Goal: Task Accomplishment & Management: Manage account settings

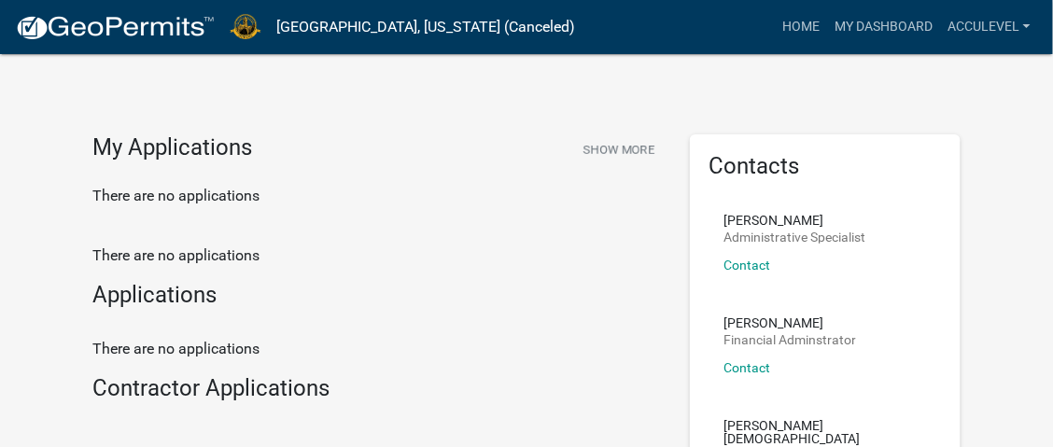
click at [154, 151] on h4 "My Applications" at bounding box center [172, 148] width 160 height 28
click at [1013, 16] on link "Acculevel" at bounding box center [989, 26] width 98 height 35
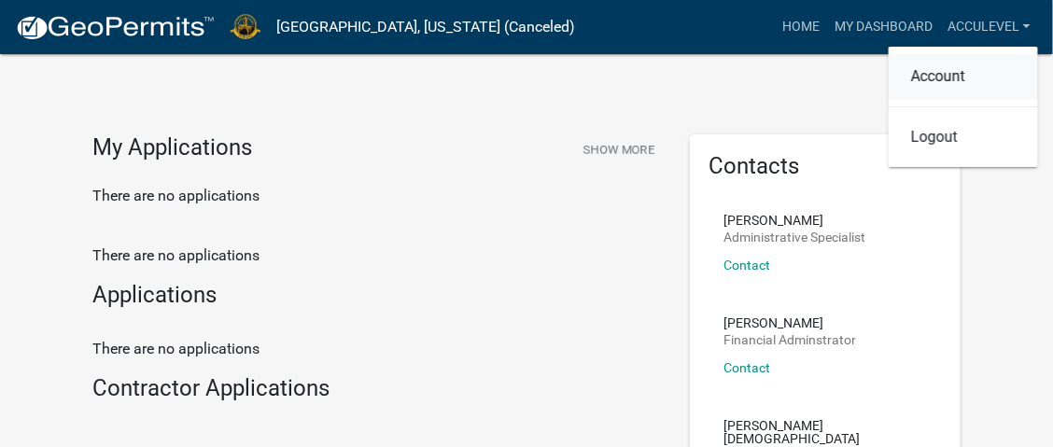
click at [946, 67] on link "Account" at bounding box center [963, 76] width 149 height 45
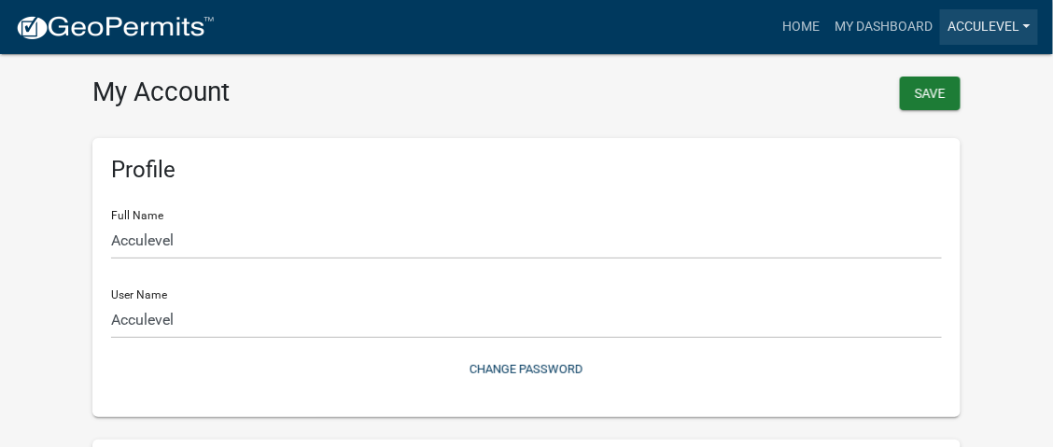
click at [987, 26] on link "Acculevel" at bounding box center [989, 26] width 98 height 35
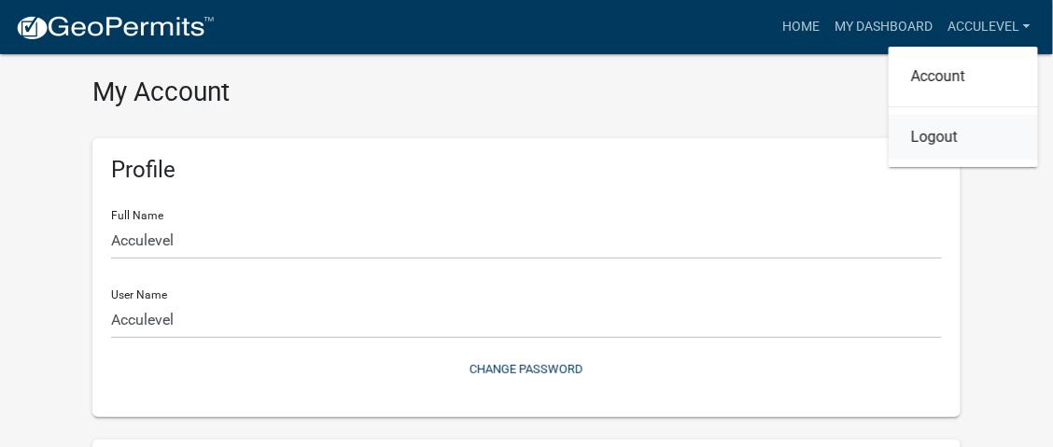
click at [957, 139] on link "Logout" at bounding box center [963, 137] width 149 height 45
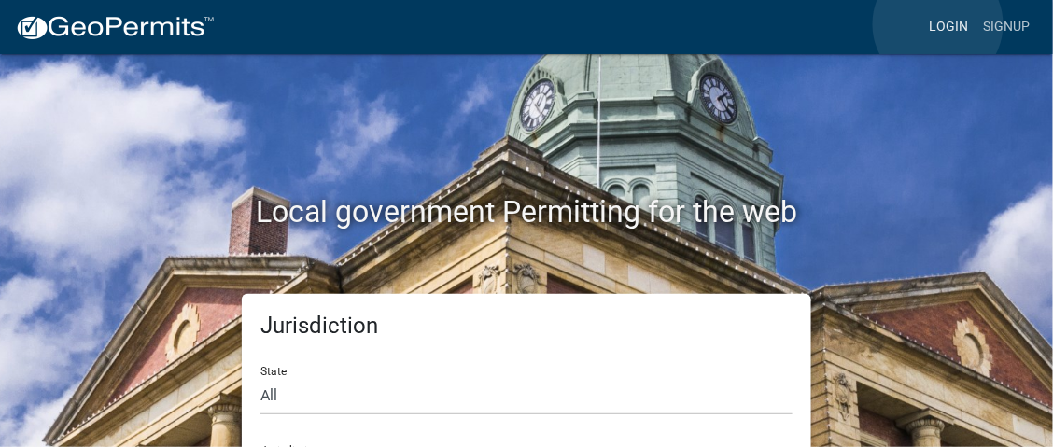
click at [938, 24] on link "Login" at bounding box center [949, 26] width 54 height 35
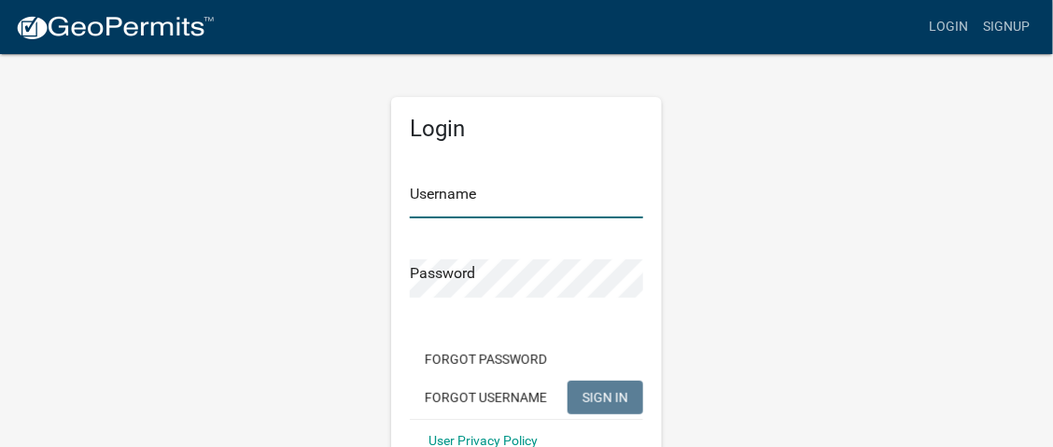
type input "Acculevel"
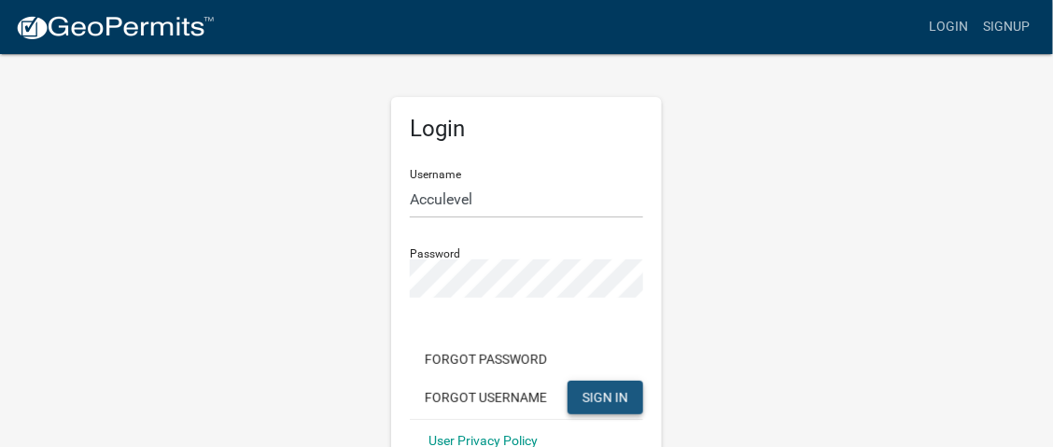
click at [584, 389] on span "SIGN IN" at bounding box center [605, 396] width 46 height 15
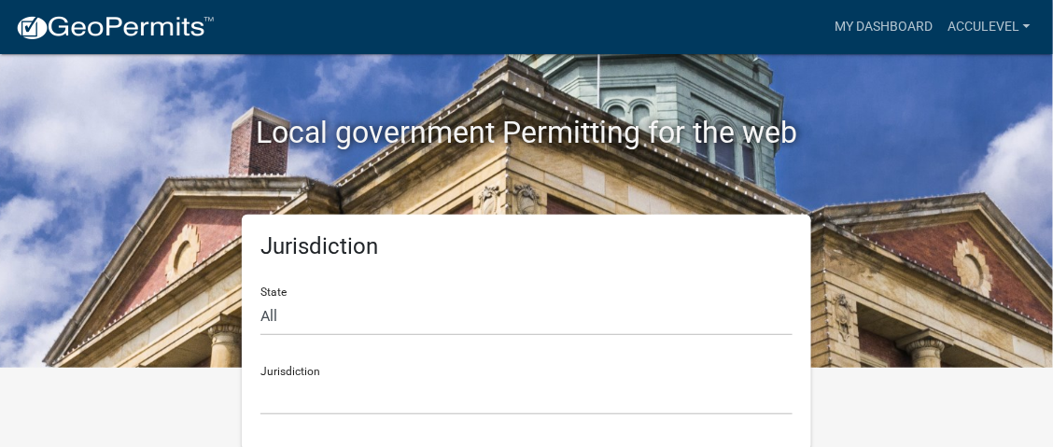
scroll to position [82, 0]
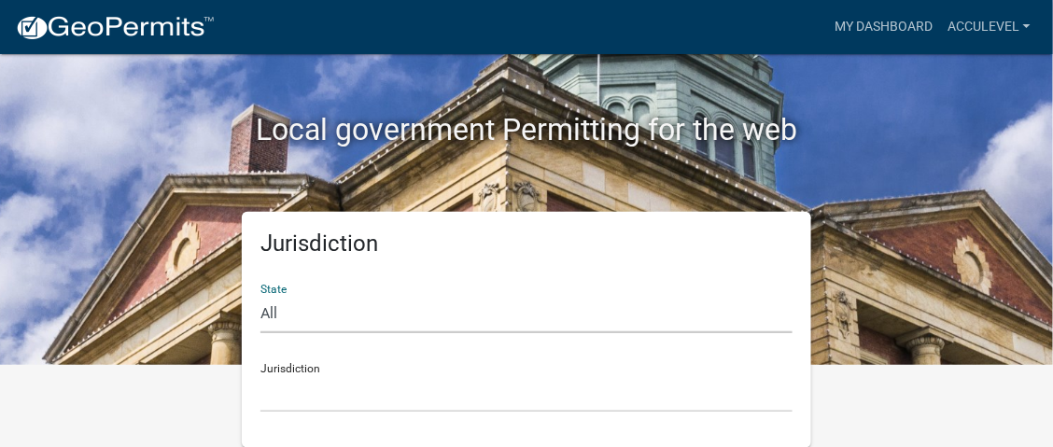
click at [290, 309] on select "All [US_STATE] [US_STATE] [US_STATE] [US_STATE] [US_STATE] [US_STATE] [US_STATE…" at bounding box center [526, 314] width 532 height 38
select select "[US_STATE]"
click at [260, 295] on select "All [US_STATE] [US_STATE] [US_STATE] [US_STATE] [US_STATE] [US_STATE] [US_STATE…" at bounding box center [526, 314] width 532 height 38
click at [322, 393] on select "City of [GEOGRAPHIC_DATA], [US_STATE] City of [GEOGRAPHIC_DATA], [US_STATE] Cit…" at bounding box center [526, 393] width 532 height 38
click at [907, 190] on div "Local government Permitting for the web" at bounding box center [526, 91] width 896 height 239
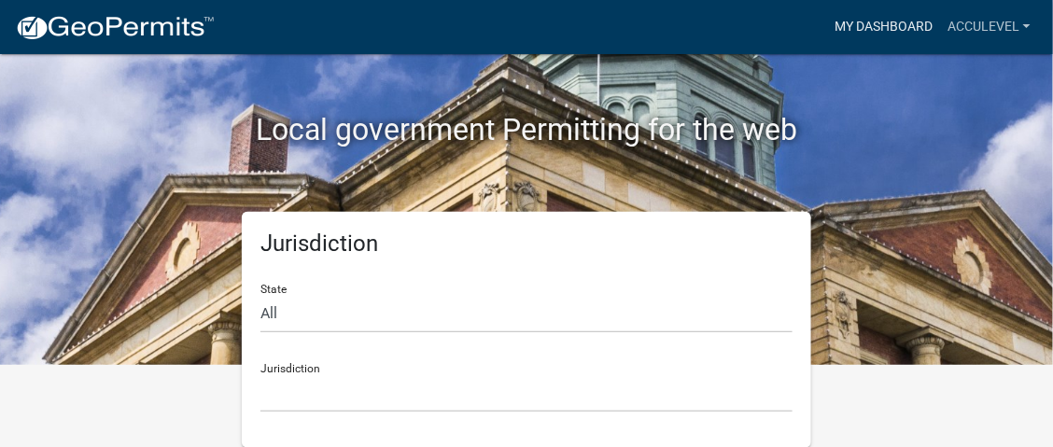
click at [908, 21] on link "My Dashboard" at bounding box center [883, 26] width 113 height 35
